Goal: Task Accomplishment & Management: Manage account settings

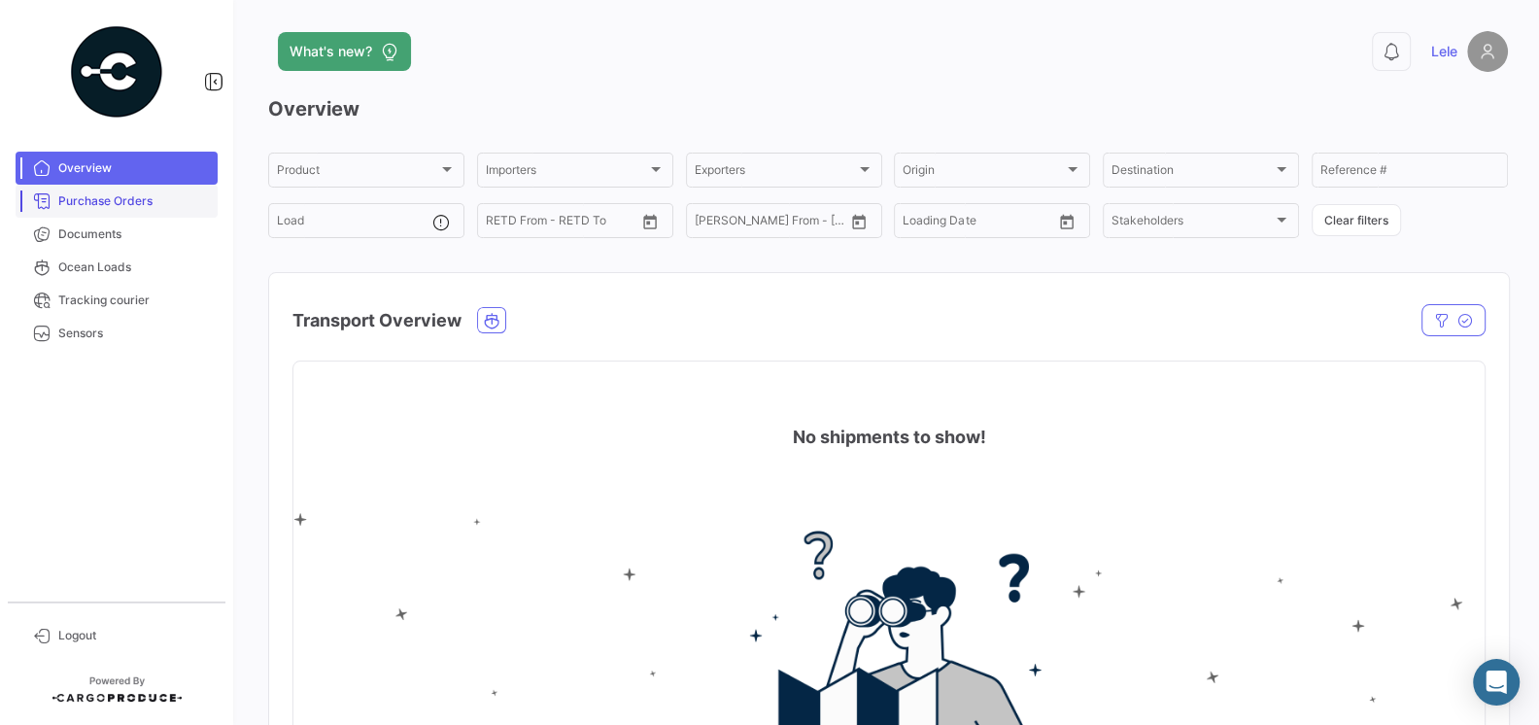
click at [137, 208] on span "Purchase Orders" at bounding box center [134, 200] width 152 height 17
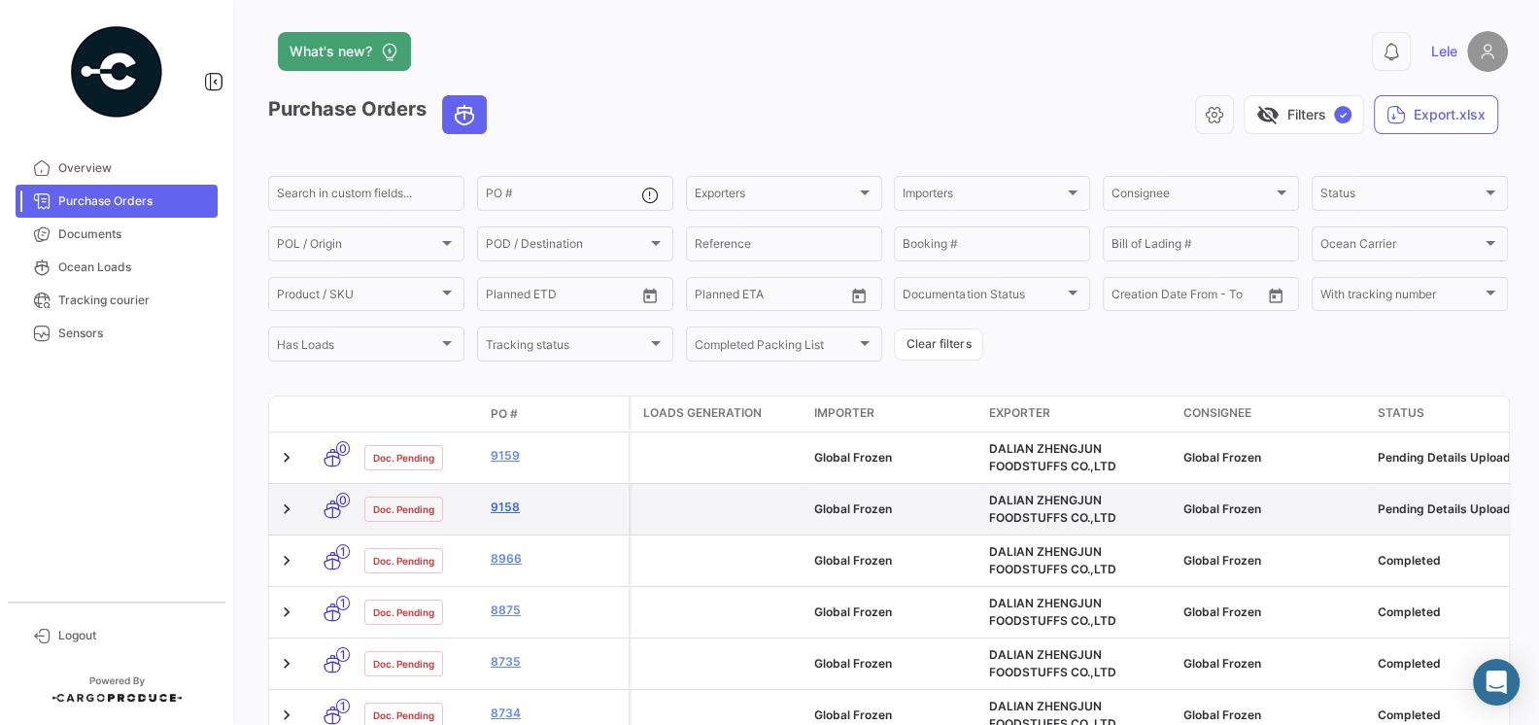
click at [511, 509] on link "9158" at bounding box center [556, 507] width 130 height 17
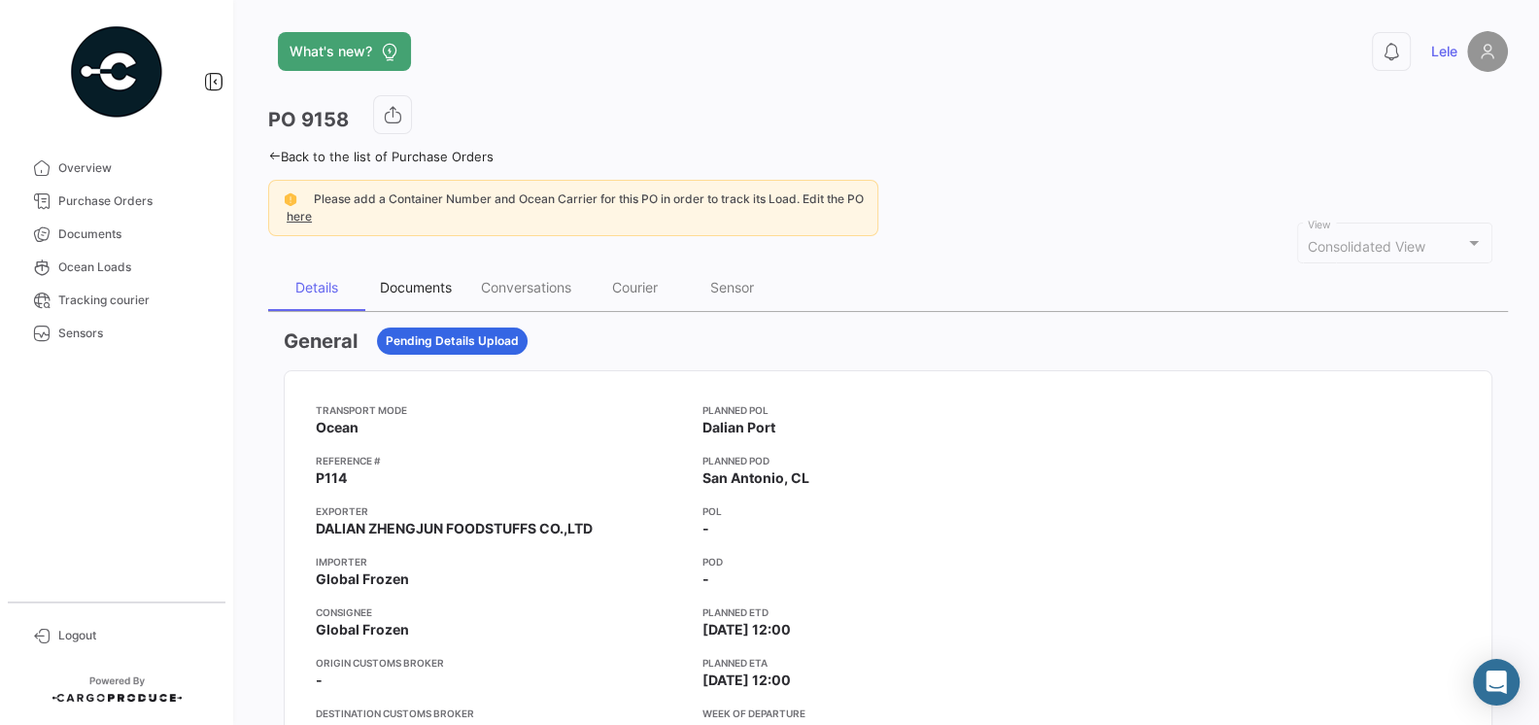
click at [412, 290] on div "Documents" at bounding box center [416, 287] width 72 height 17
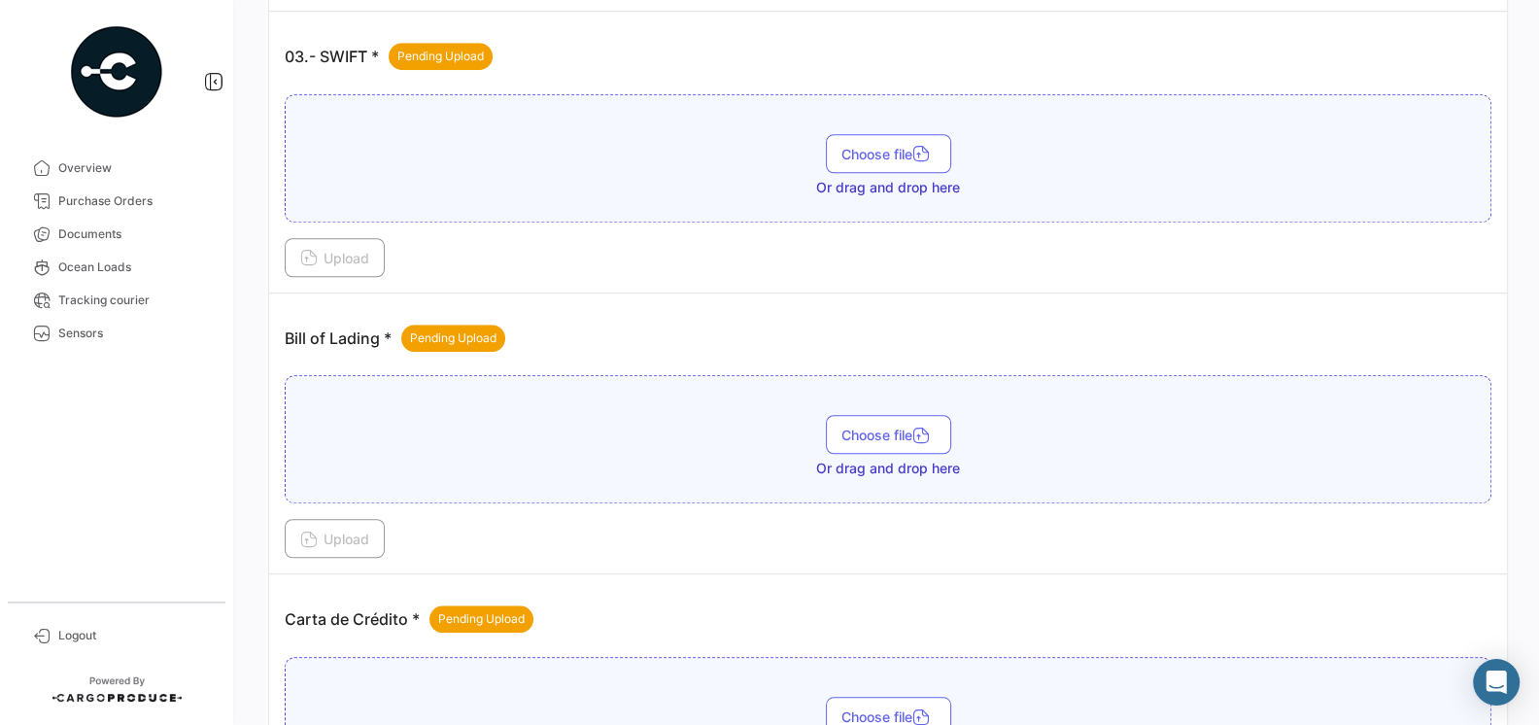
scroll to position [1127, 0]
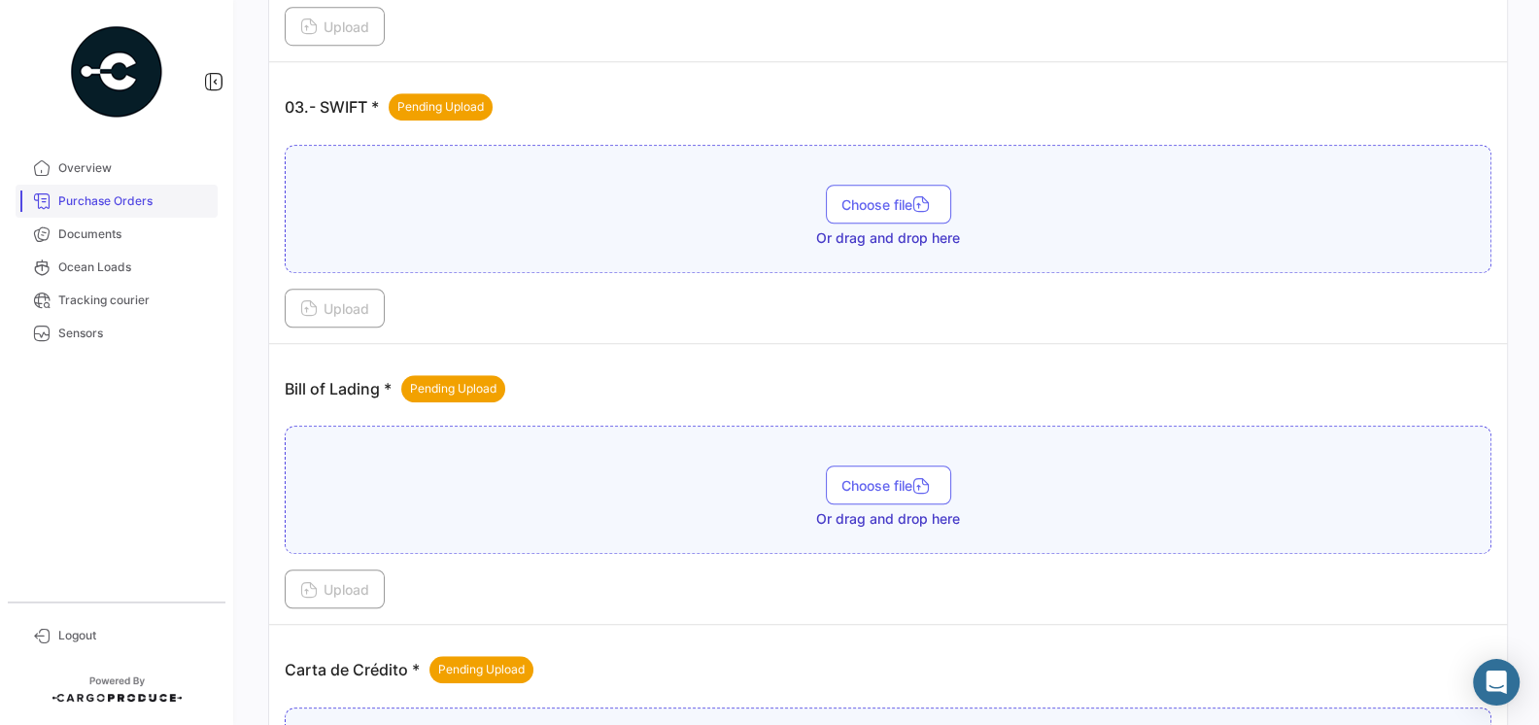
click at [109, 211] on link "Purchase Orders" at bounding box center [117, 201] width 202 height 33
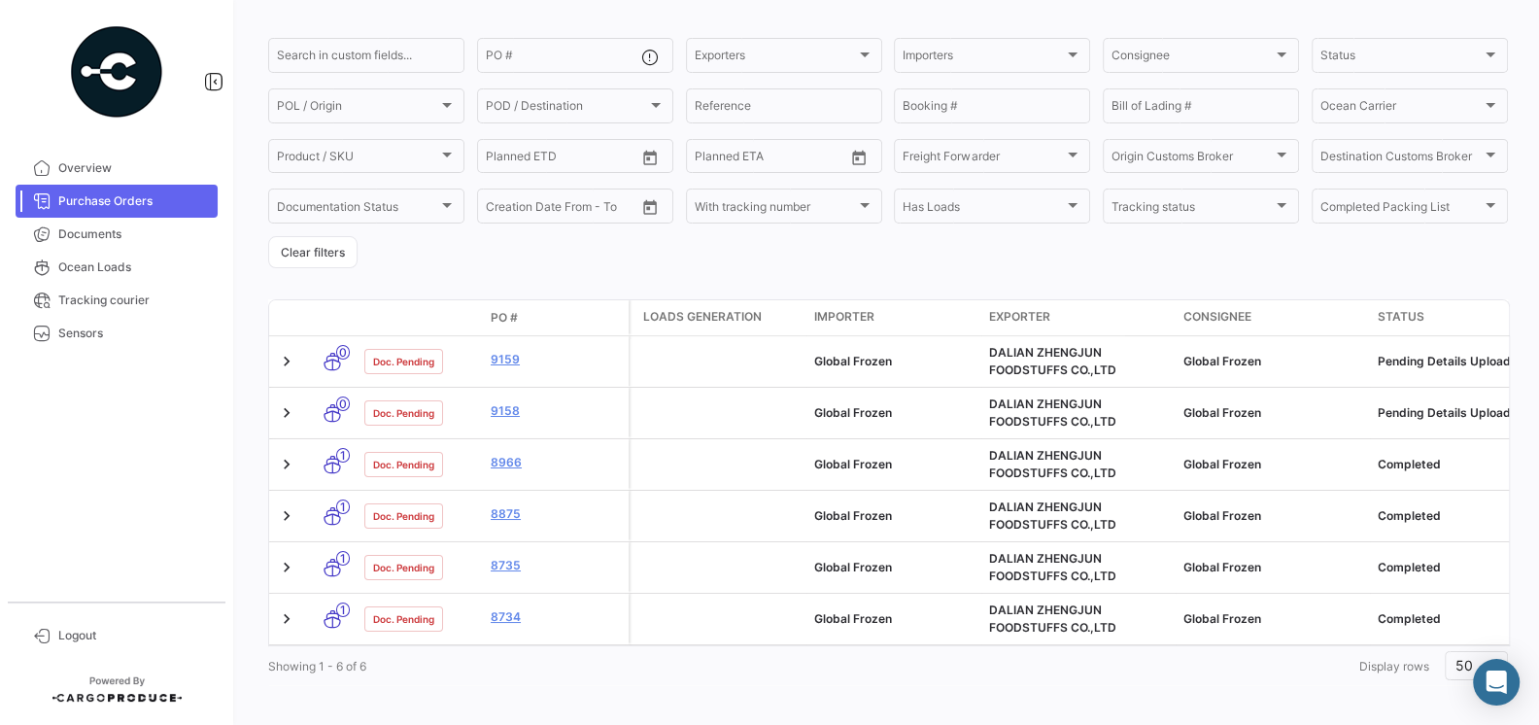
scroll to position [144, 0]
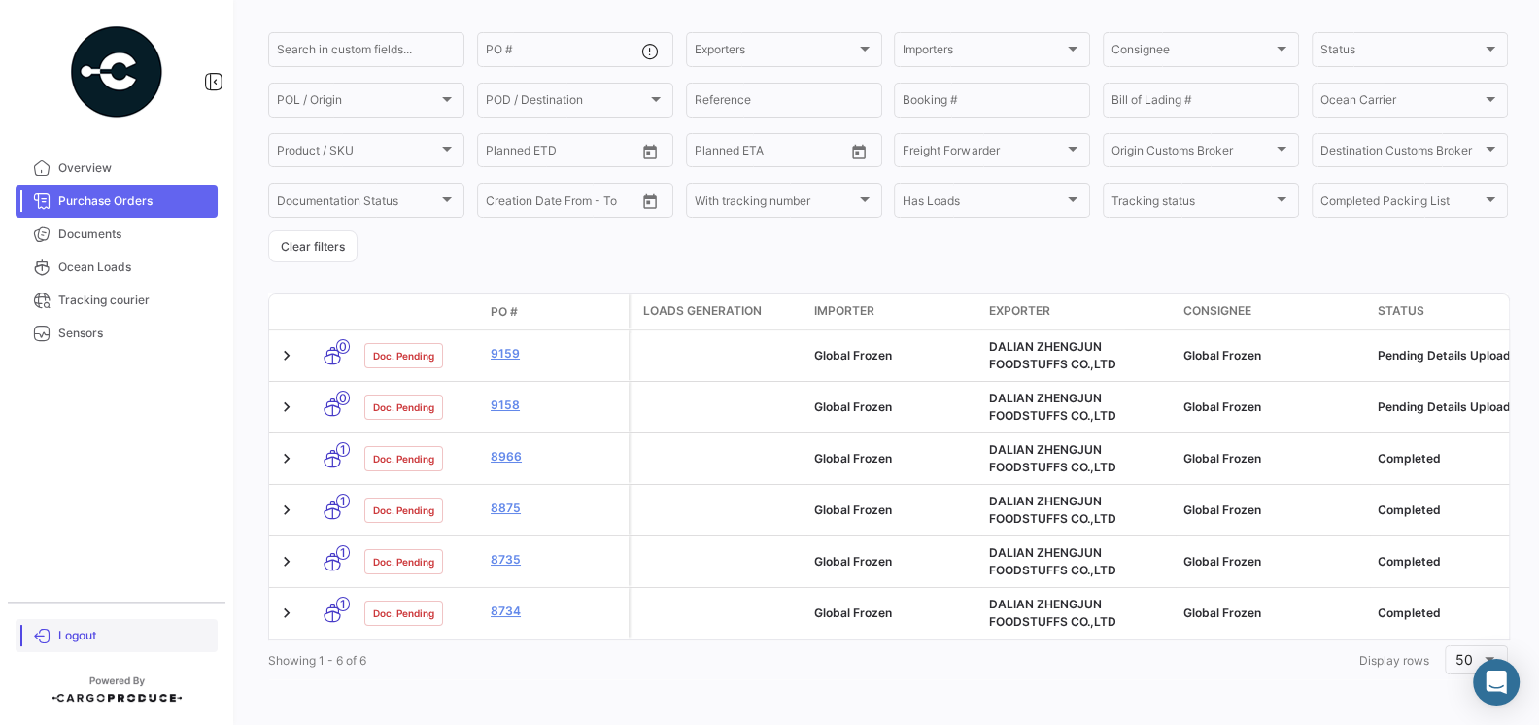
click at [60, 622] on link "Logout" at bounding box center [117, 635] width 202 height 33
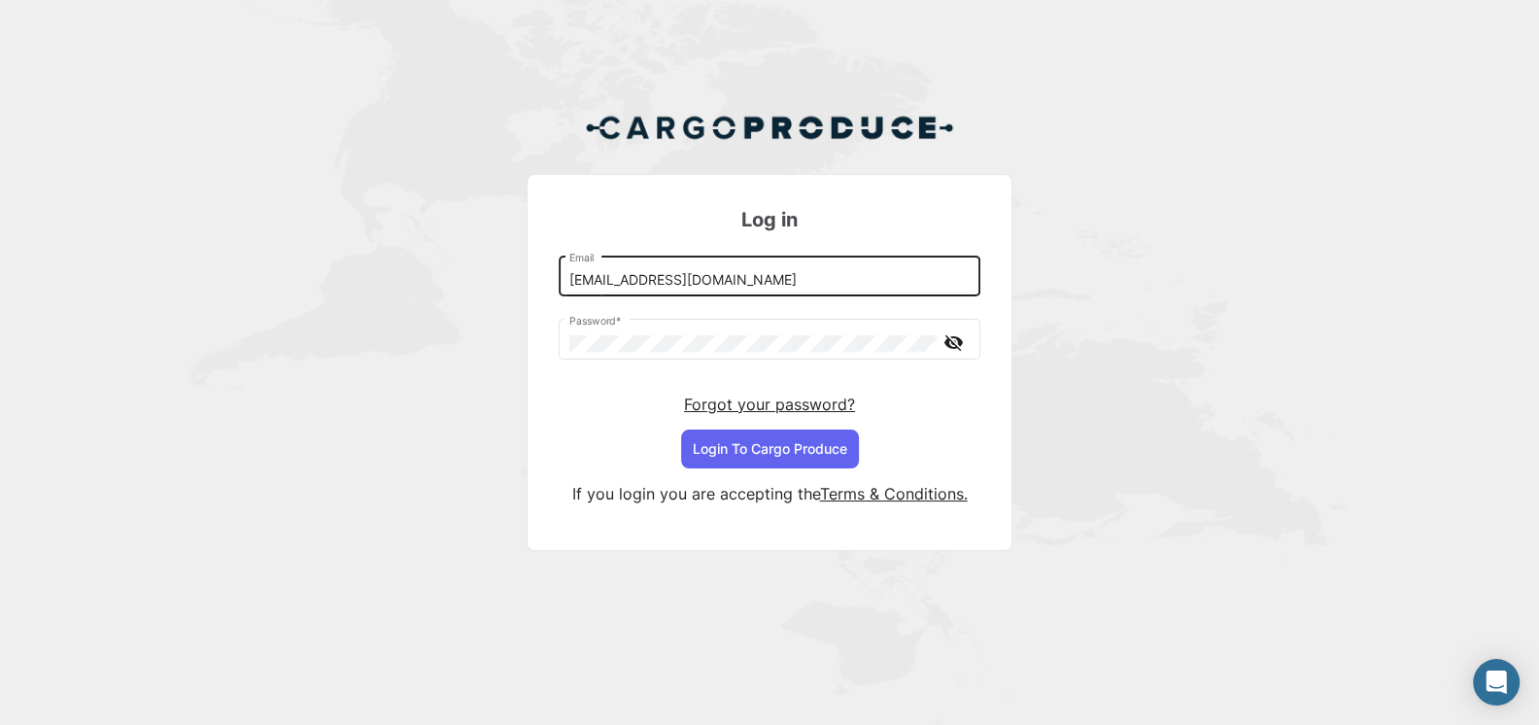
click at [763, 279] on input "[EMAIL_ADDRESS][DOMAIN_NAME]" at bounding box center [770, 280] width 401 height 17
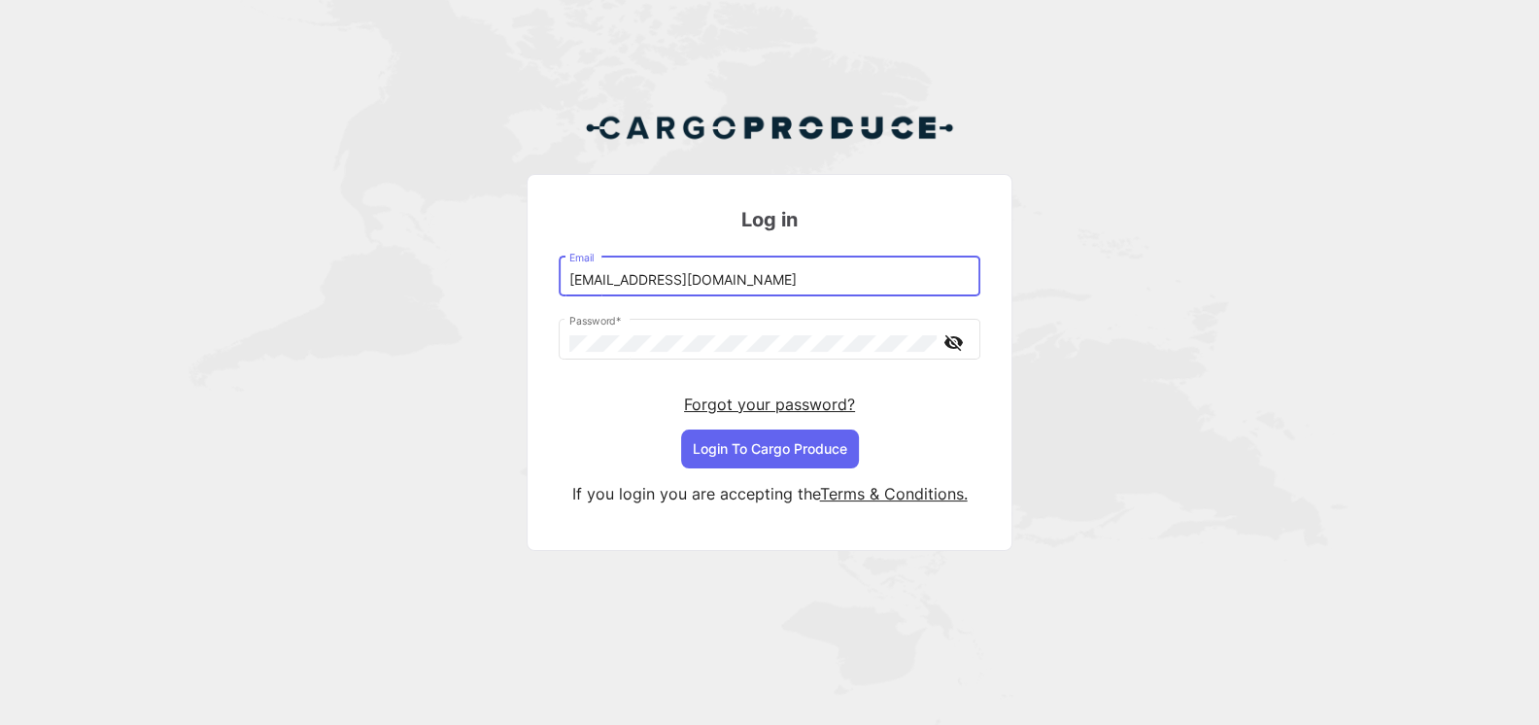
type input "[EMAIL_ADDRESS][DOMAIN_NAME]"
click at [822, 276] on input "[EMAIL_ADDRESS][DOMAIN_NAME]" at bounding box center [770, 280] width 401 height 17
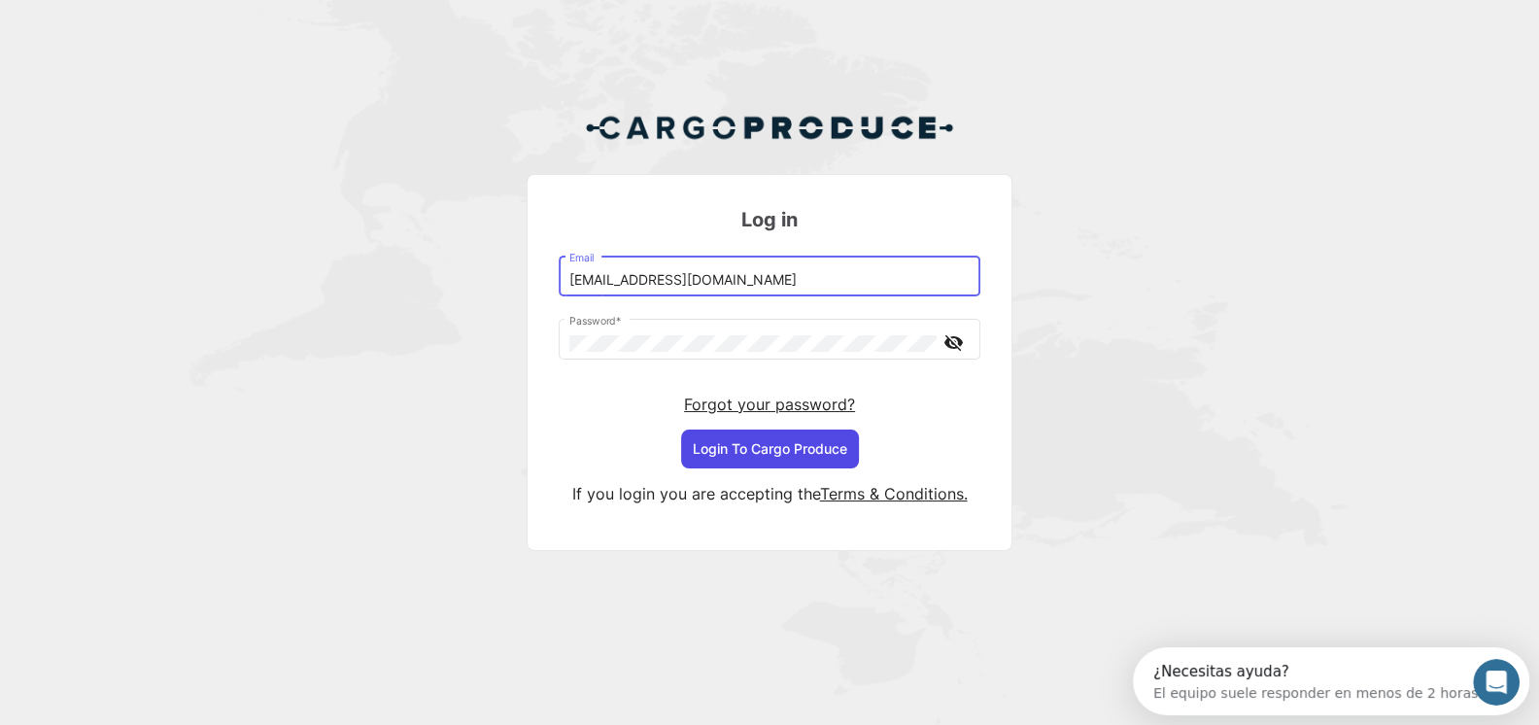
click at [799, 442] on button "Login To Cargo Produce" at bounding box center [770, 449] width 178 height 39
